Goal: Task Accomplishment & Management: Manage account settings

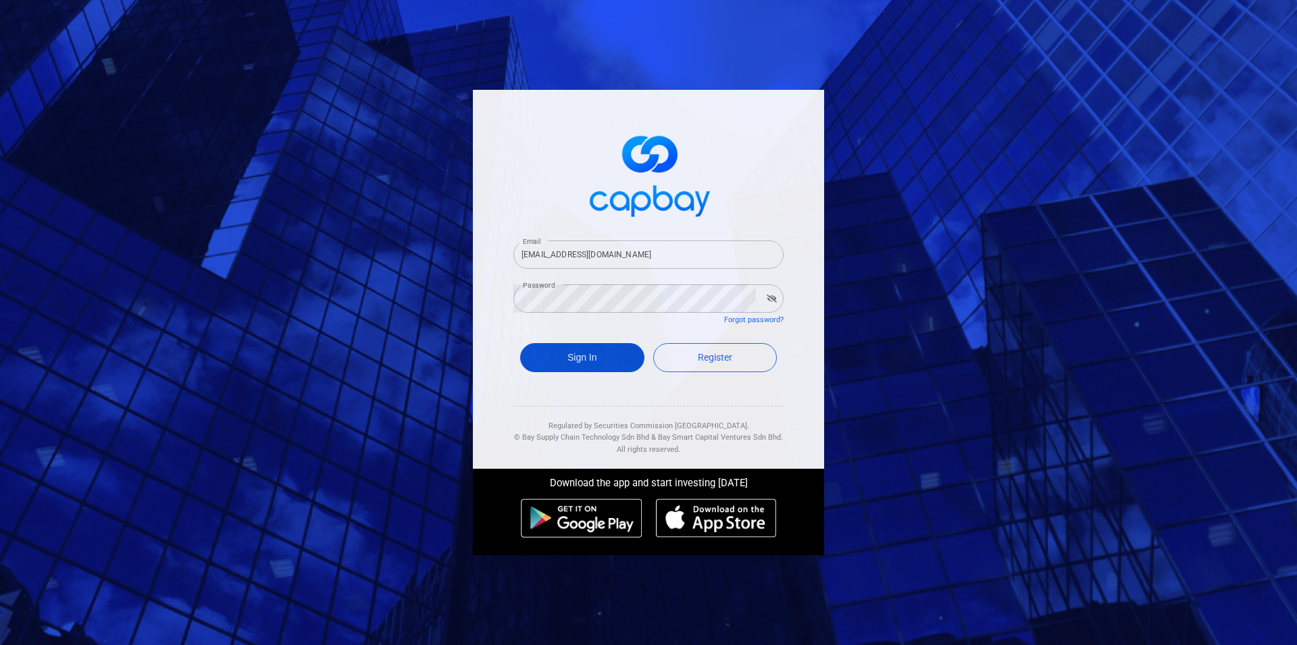
click at [593, 363] on button "Sign In" at bounding box center [582, 357] width 124 height 29
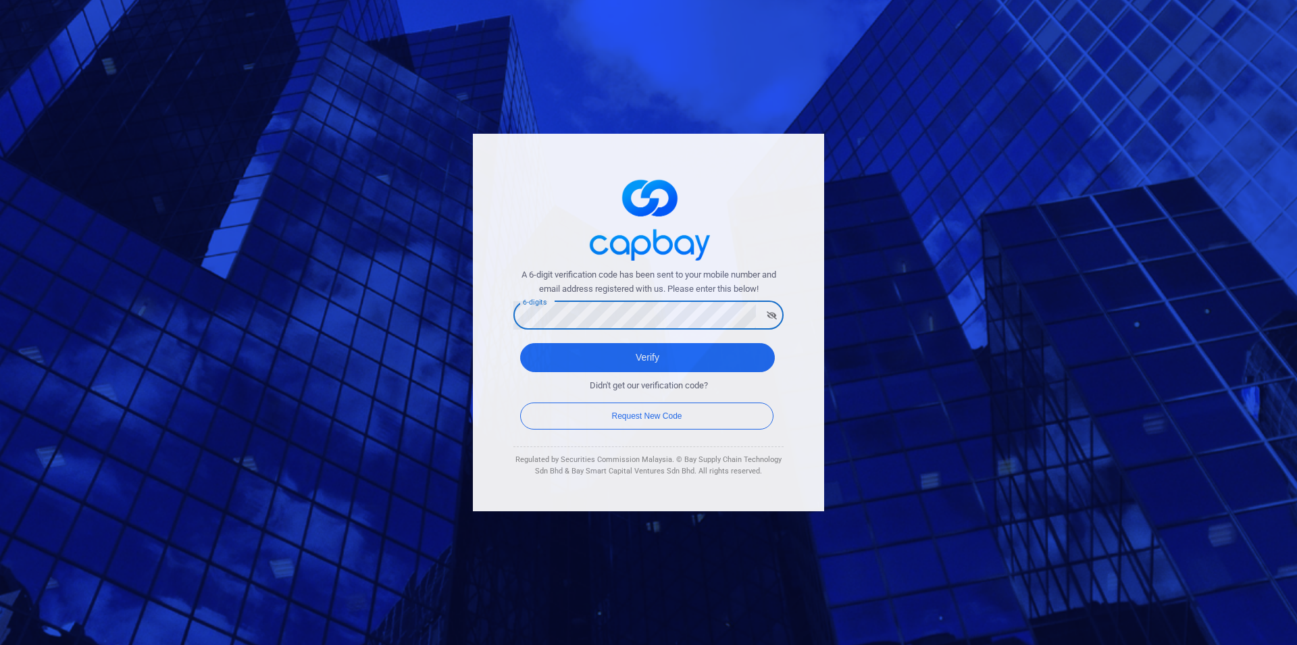
click at [520, 343] on button "Verify" at bounding box center [647, 357] width 255 height 29
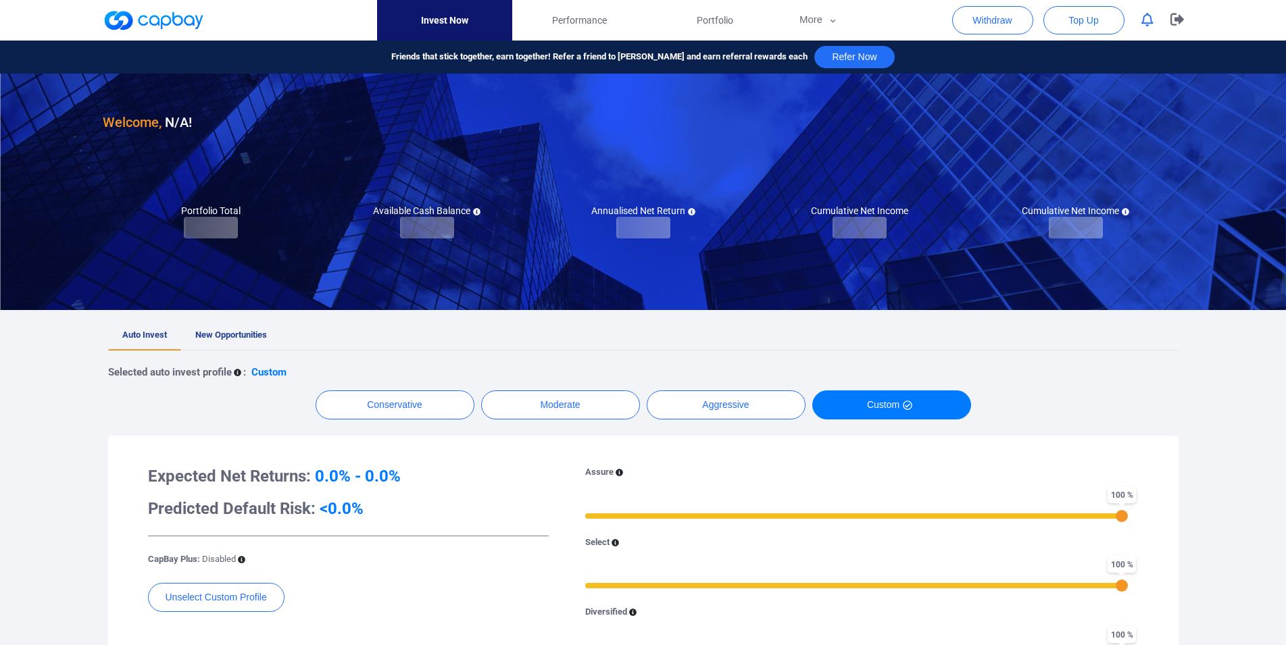
checkbox input "true"
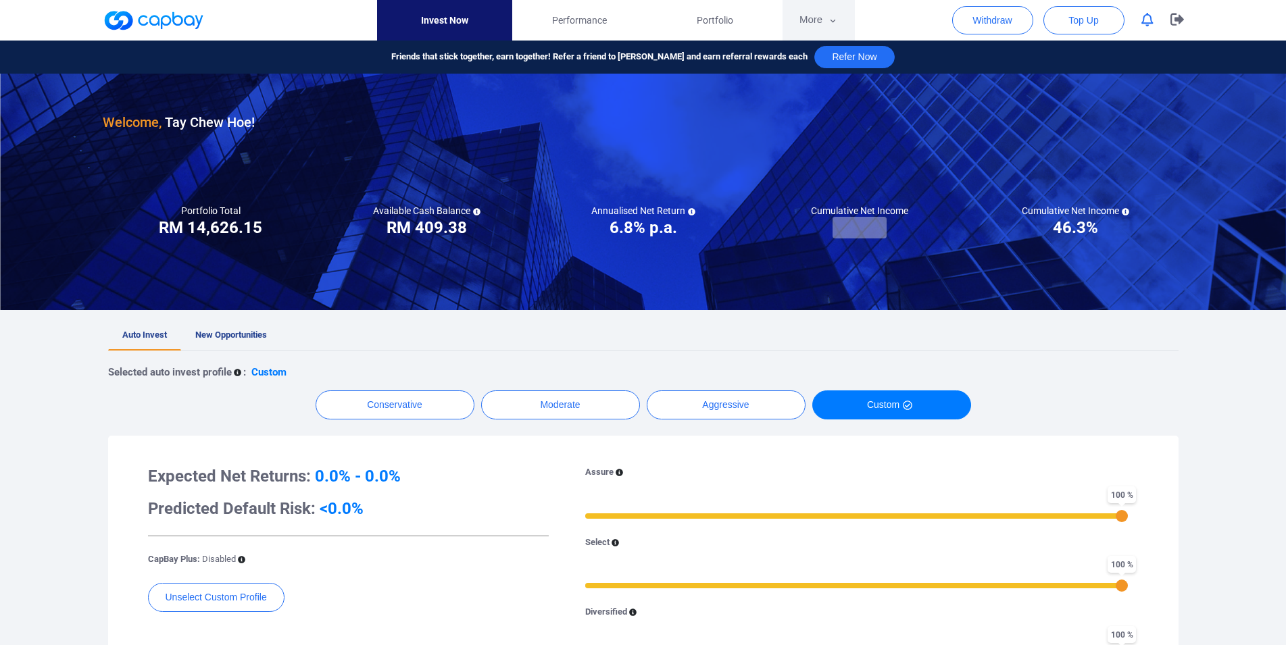
click at [799, 20] on button "More" at bounding box center [818, 20] width 72 height 41
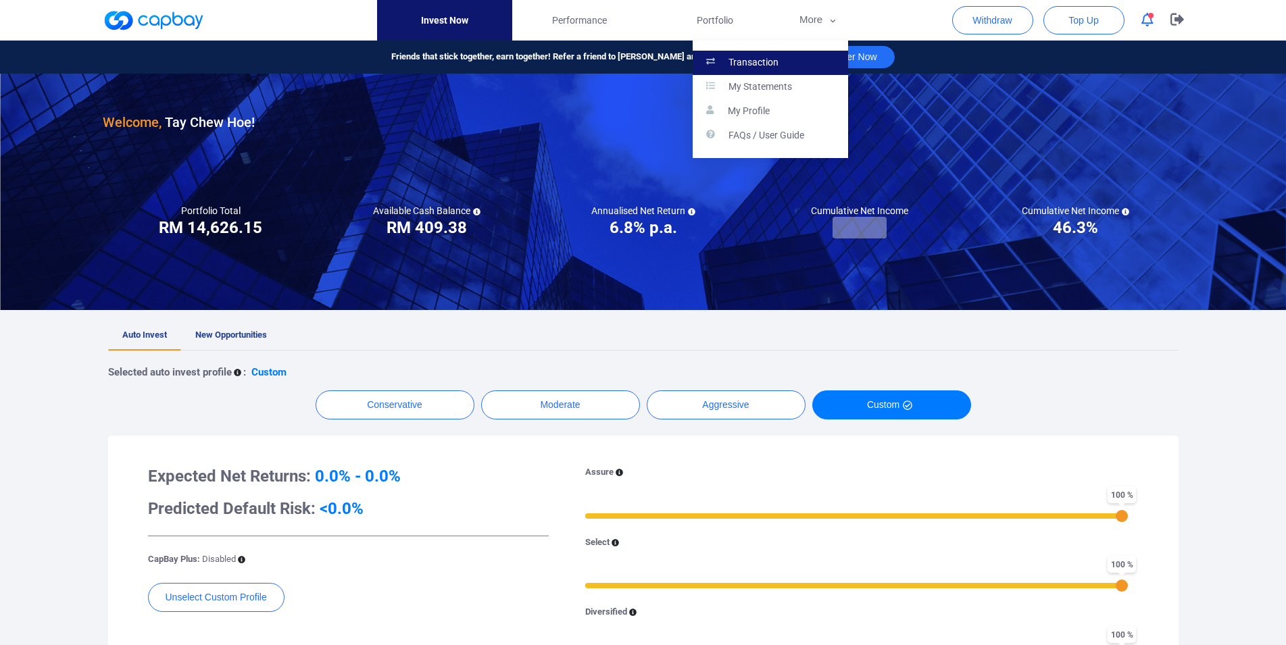
click at [751, 59] on p "Transaction" at bounding box center [753, 63] width 50 height 12
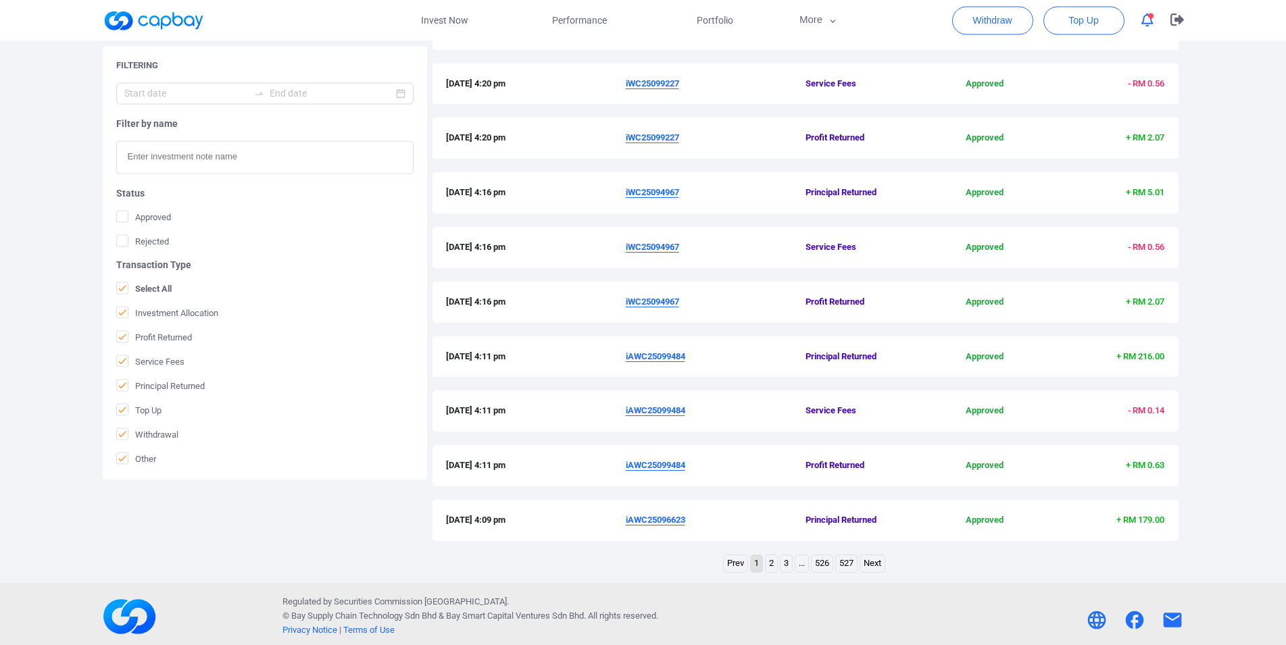
scroll to position [321, 0]
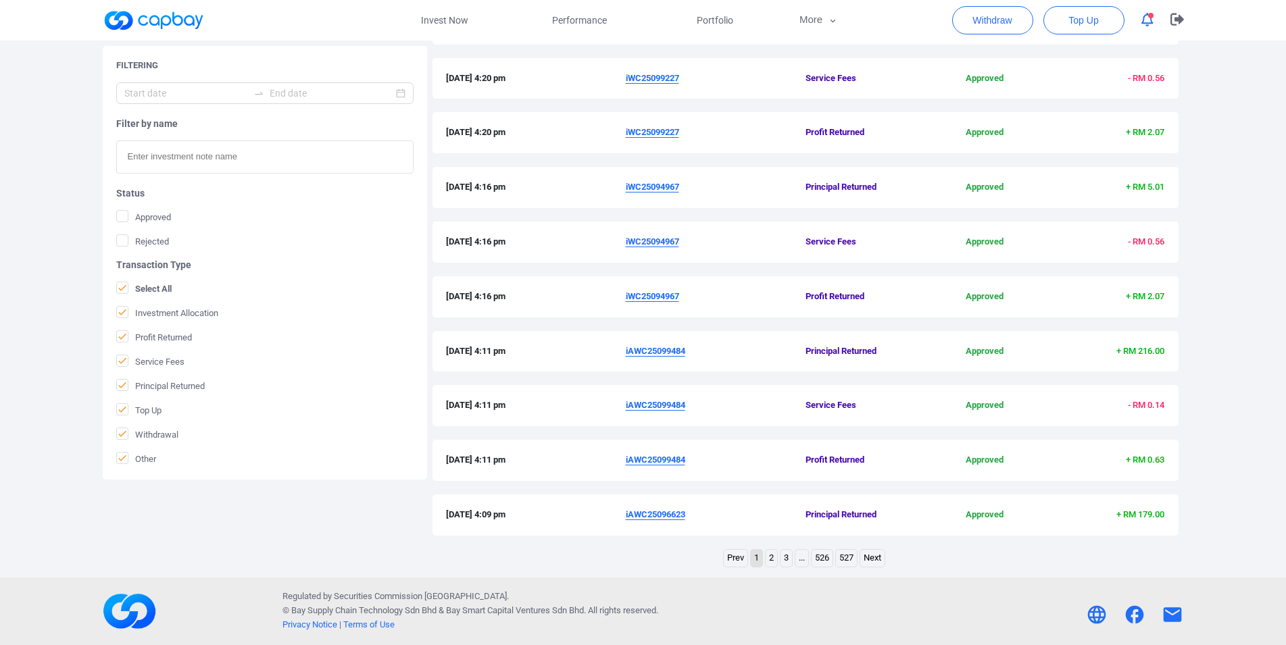
click at [767, 559] on link "2" at bounding box center [770, 558] width 11 height 17
